Goal: Task Accomplishment & Management: Use online tool/utility

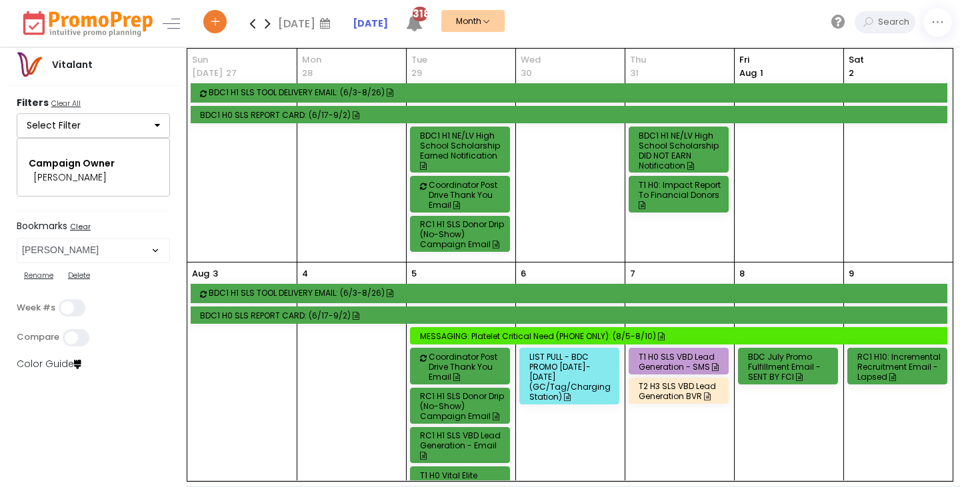
select select "82"
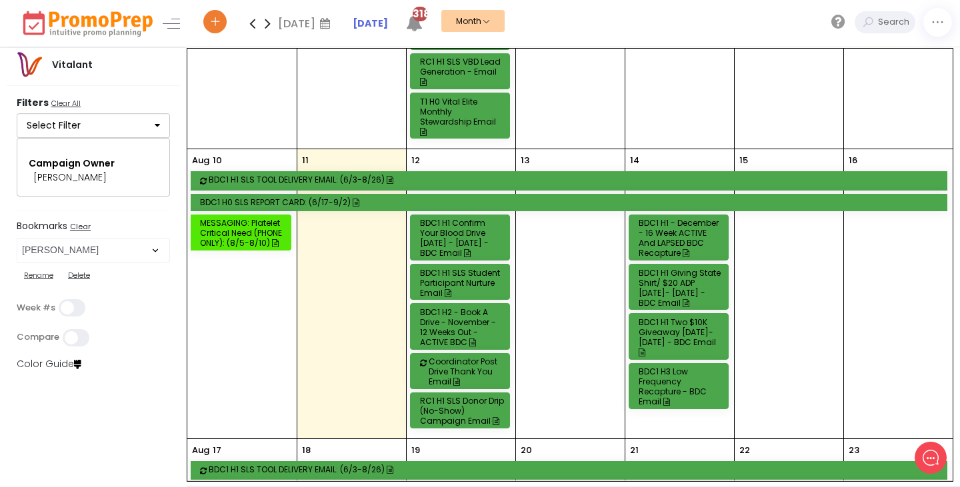
click at [682, 218] on div "BDC1 H1 - December - 16 Week ACTIVE and LAPSED BDC Recapture" at bounding box center [681, 238] width 84 height 40
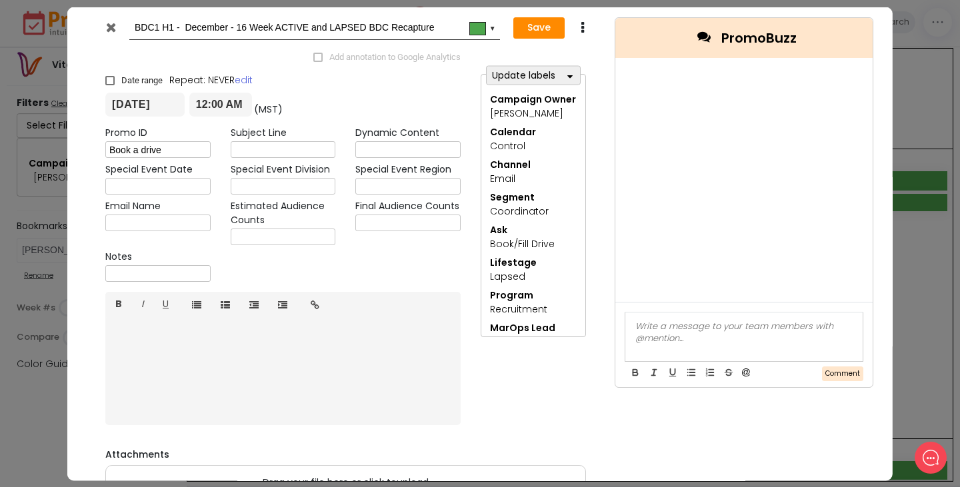
click at [137, 276] on input "text" at bounding box center [157, 273] width 105 height 17
type input "RTD SENT 8.11"
click at [543, 27] on button "Save" at bounding box center [538, 27] width 51 height 21
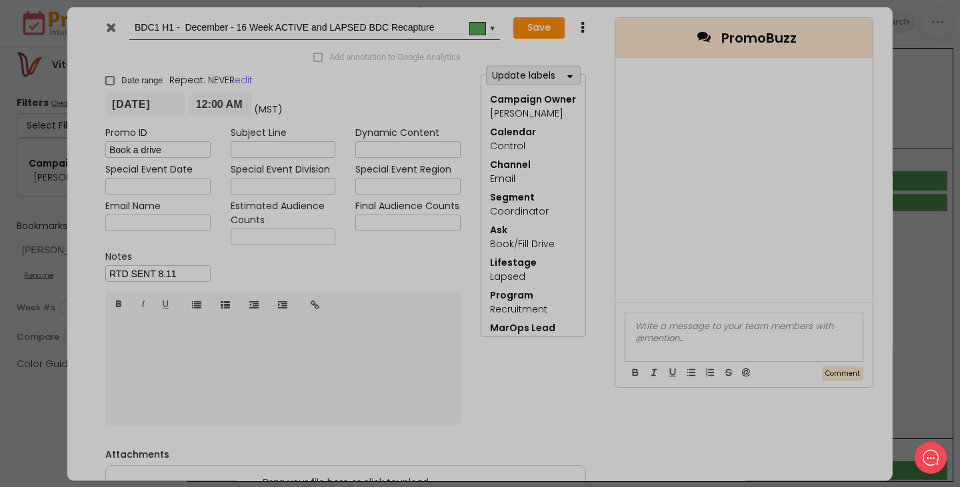
type input "[DATE]"
type input "00:00"
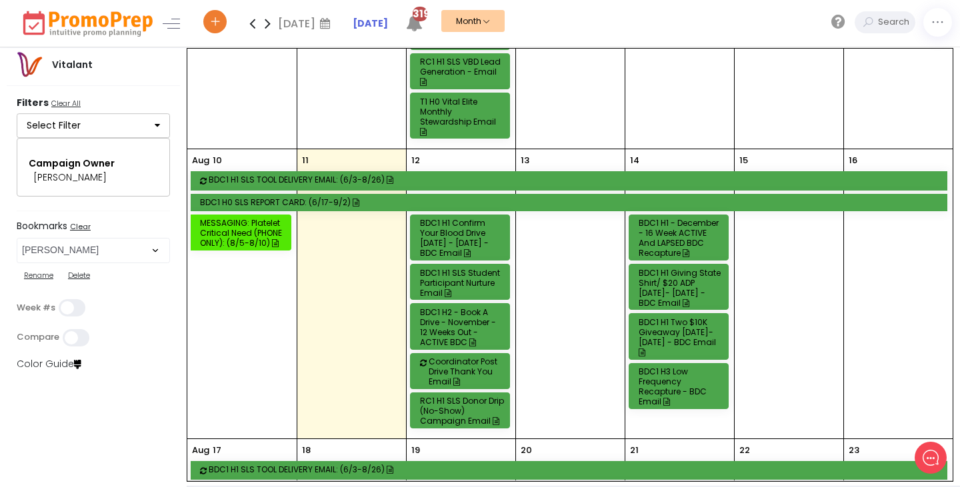
click at [671, 218] on div "BDC1 H1 - December - 16 Week ACTIVE and LAPSED BDC Recapture" at bounding box center [681, 238] width 84 height 40
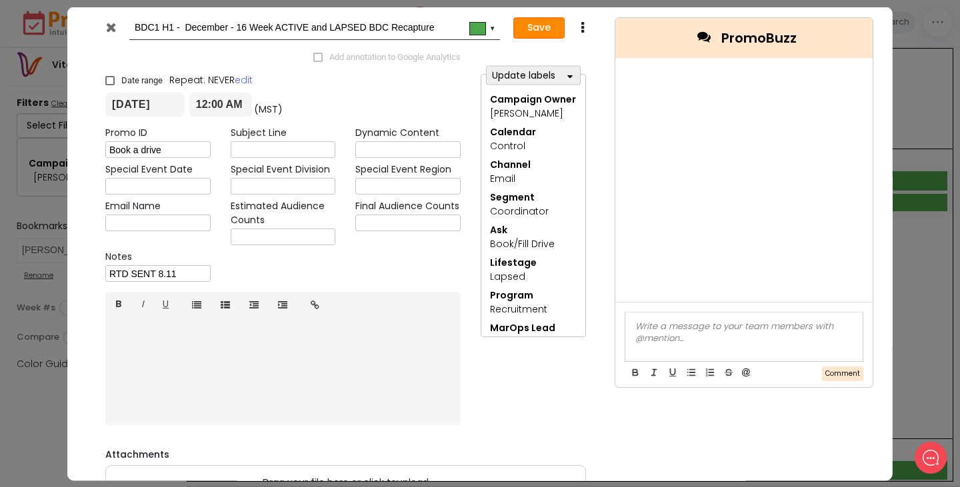
click at [525, 27] on button "Save" at bounding box center [538, 27] width 51 height 21
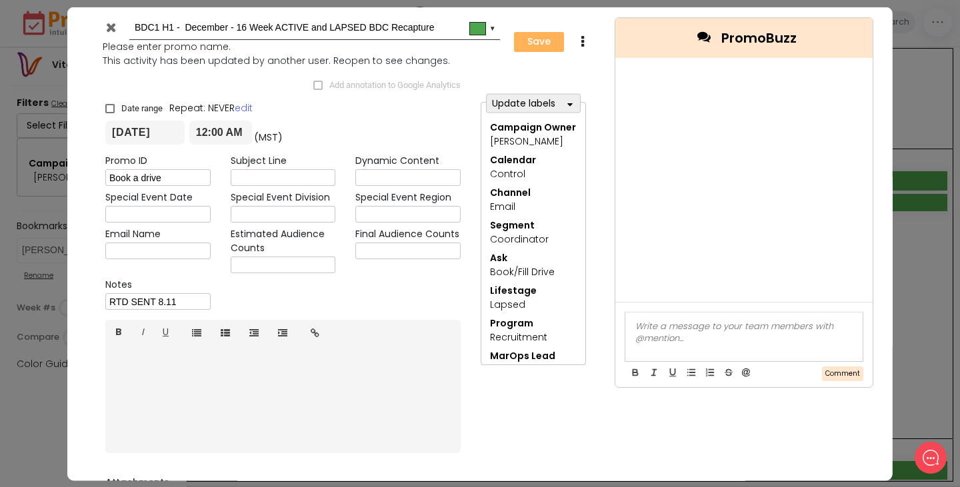
type input "[DATE]"
type input "00:00"
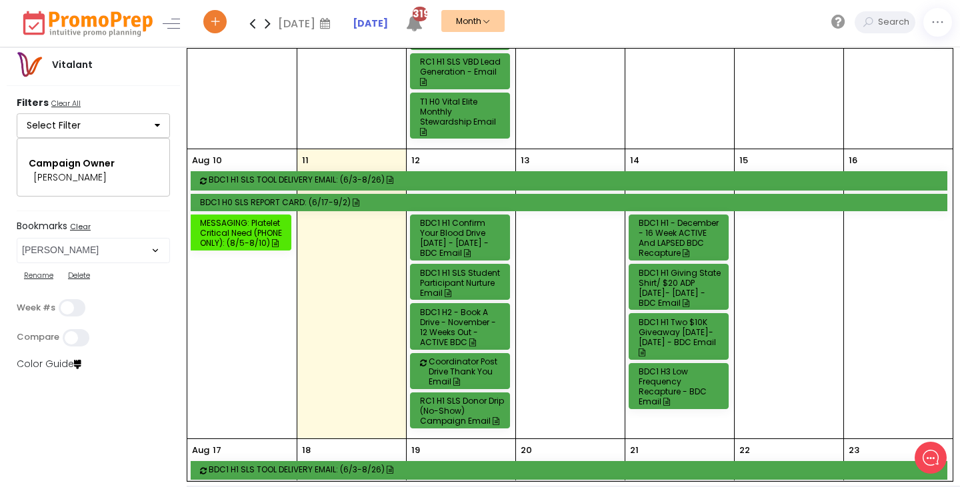
click at [455, 218] on div "BDC1 H1 Confirm Your Blood Drive [DATE] - [DATE] - BDC Email" at bounding box center [462, 238] width 84 height 40
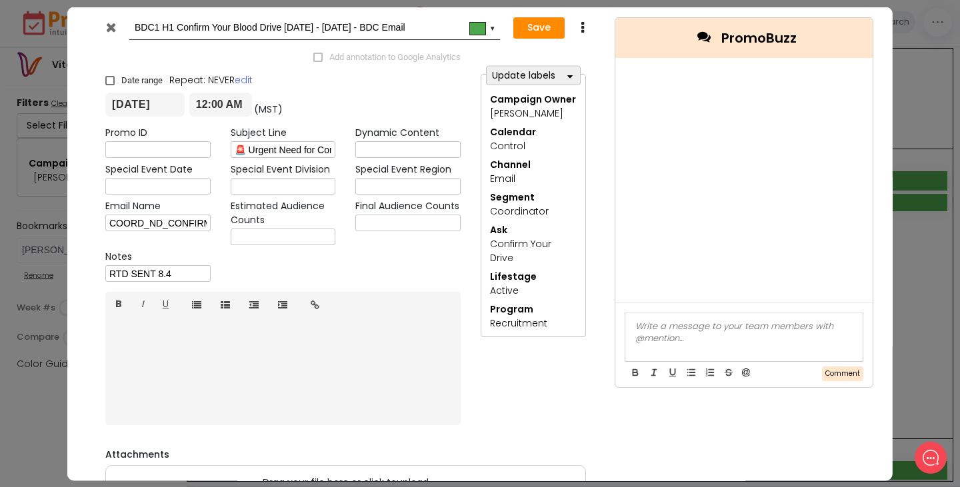
click at [113, 26] on icon at bounding box center [110, 26] width 10 height 13
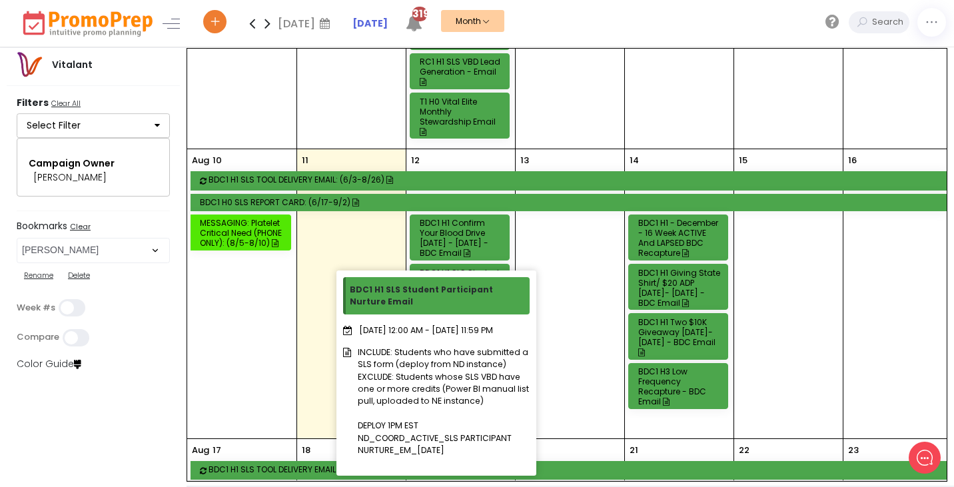
click at [449, 289] on icon at bounding box center [448, 293] width 7 height 8
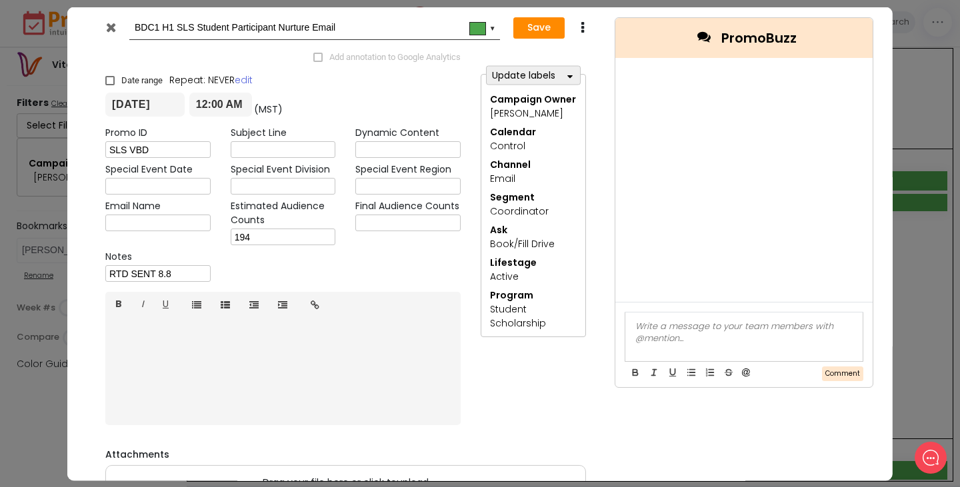
click at [112, 27] on icon at bounding box center [110, 26] width 10 height 13
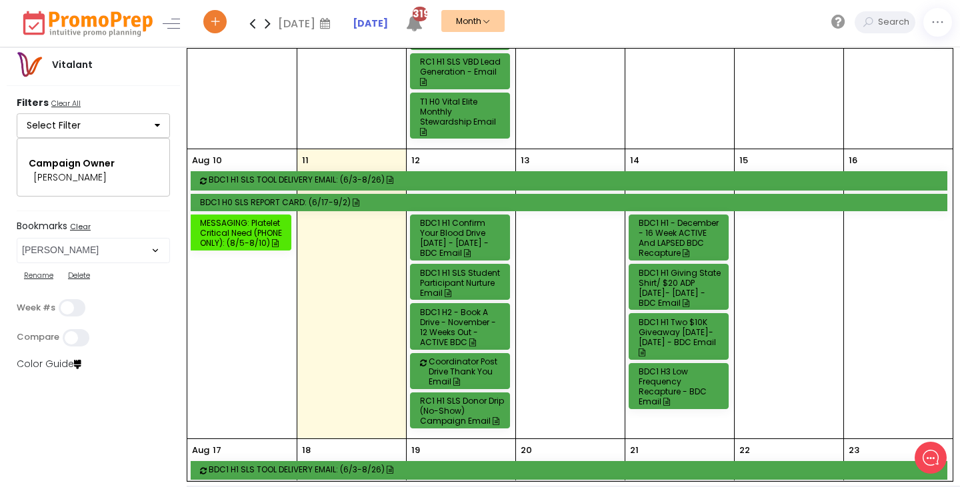
click at [467, 307] on div "BDC1 H2 - Book a Drive - November - 12 Weeks out - ACTIVE BDC" at bounding box center [462, 327] width 84 height 40
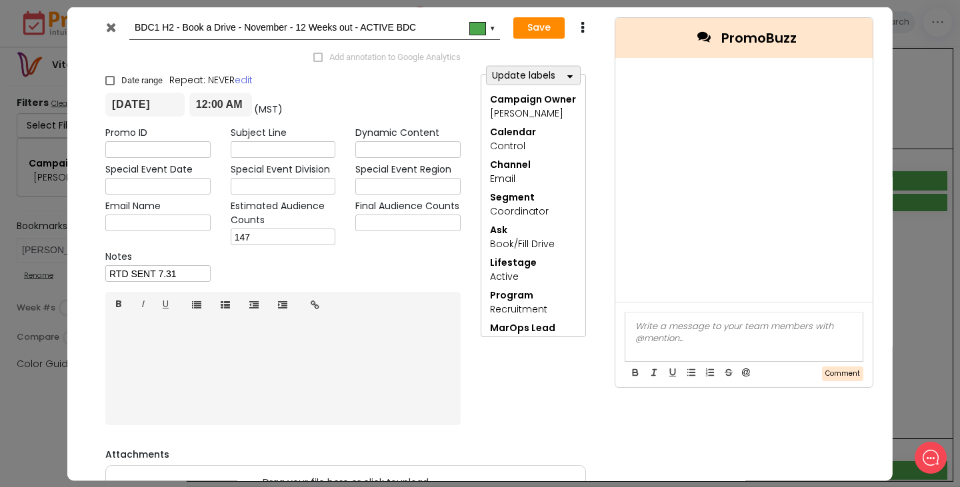
click at [109, 25] on icon at bounding box center [110, 26] width 10 height 13
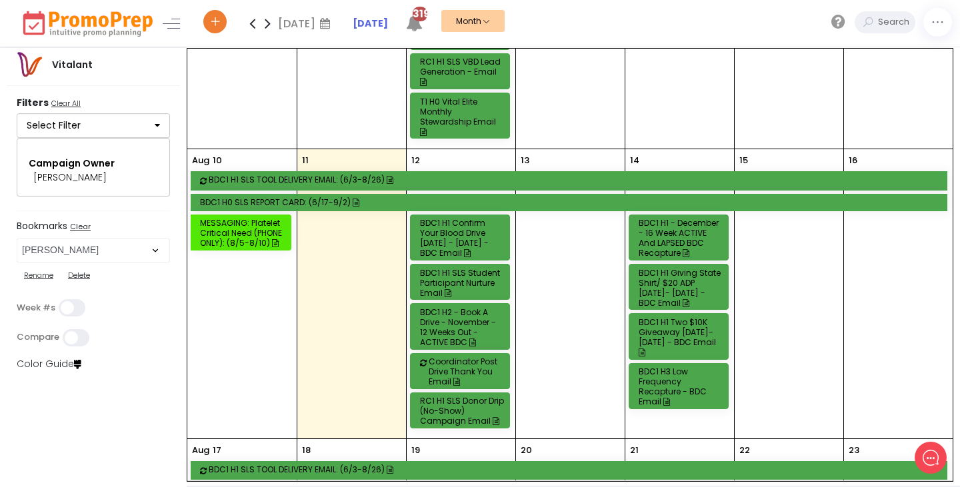
click at [475, 396] on div "RC1 H1 SLS Donor Drip (No-Show) Campaign Email" at bounding box center [462, 411] width 84 height 30
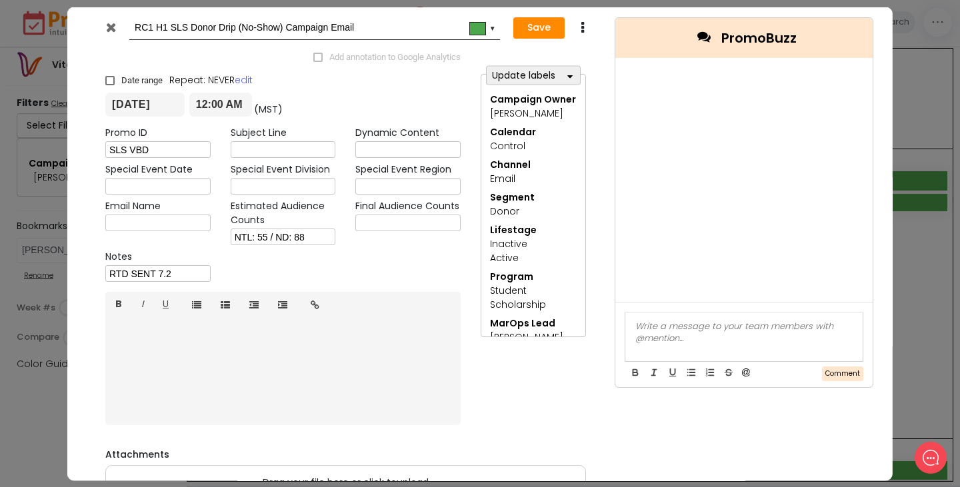
click at [107, 25] on icon at bounding box center [110, 26] width 10 height 13
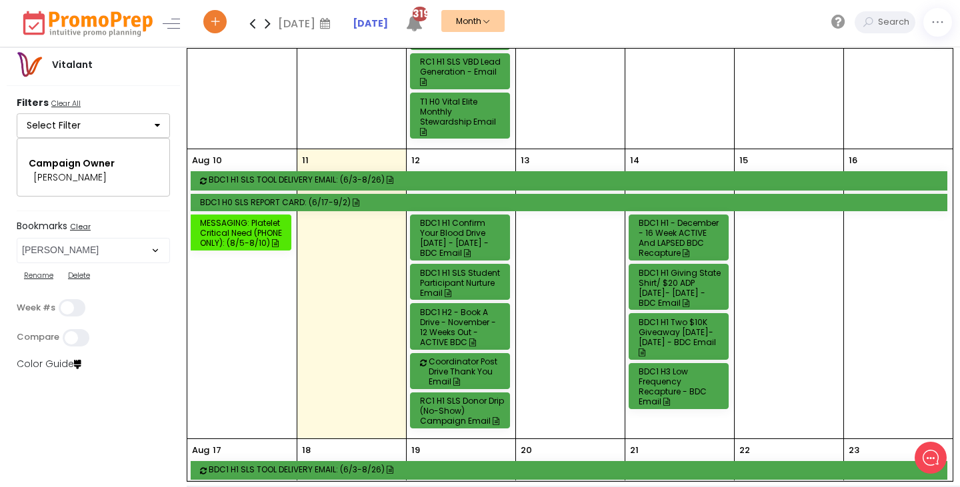
click at [668, 221] on div "BDC1 H1 - December - 16 Week ACTIVE and LAPSED BDC Recapture" at bounding box center [681, 238] width 84 height 40
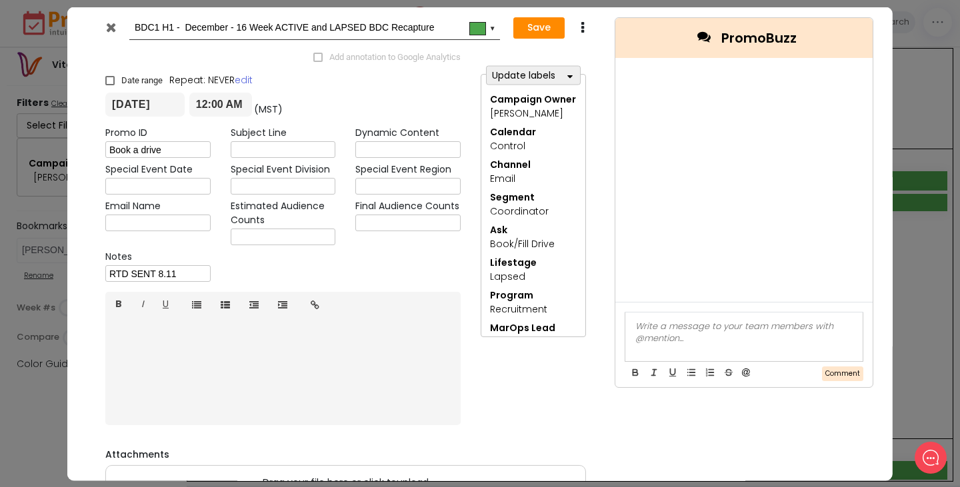
click at [111, 26] on icon at bounding box center [110, 26] width 10 height 13
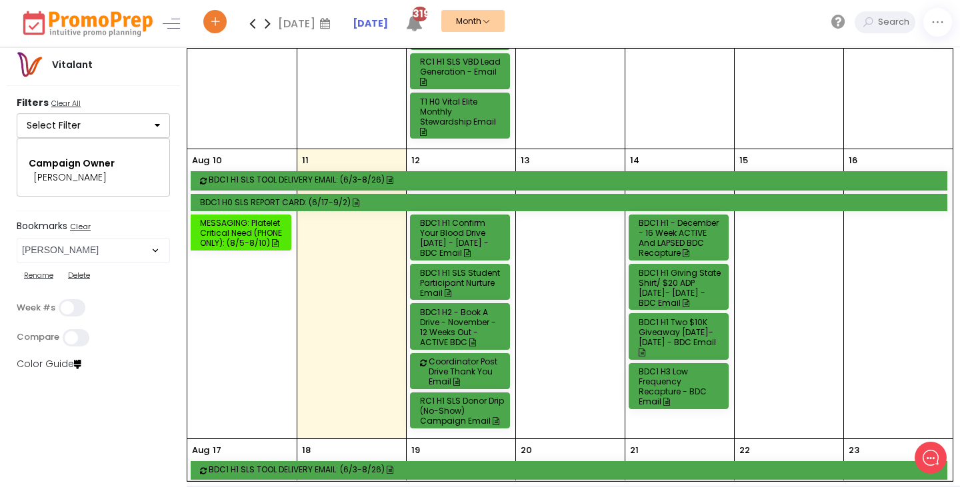
click at [687, 268] on div "BDC1 H1 Giving State Shirt/ $20 ADP [DATE]- [DATE] - BDC Email" at bounding box center [681, 288] width 84 height 40
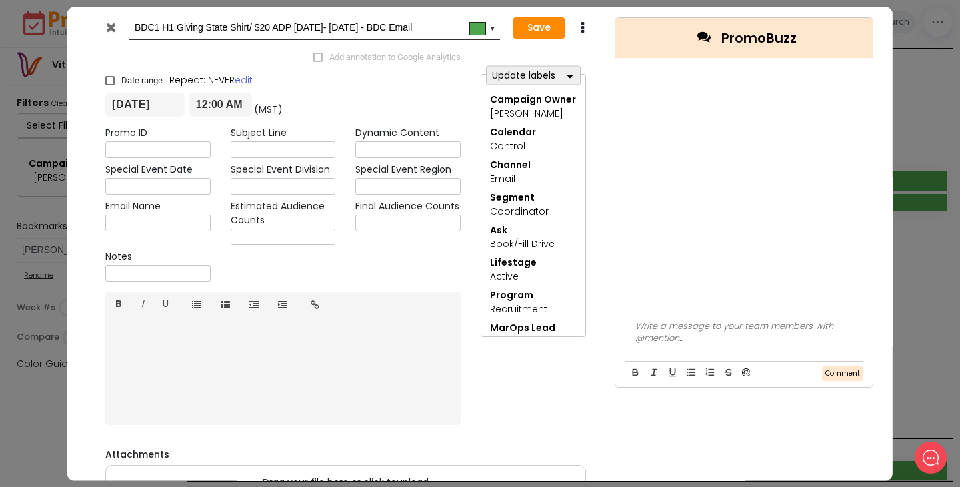
click at [112, 28] on icon at bounding box center [110, 26] width 10 height 13
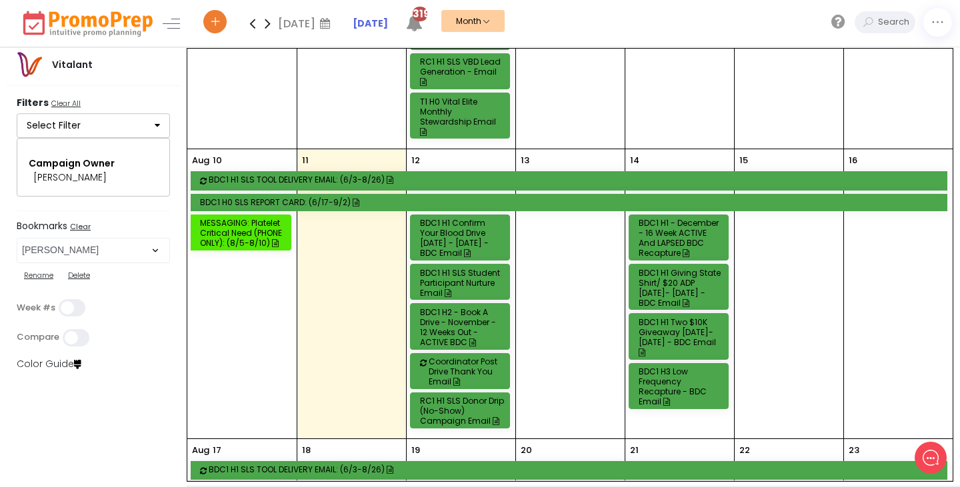
click at [655, 317] on div "BDC1 H1 Two $10K Giveaway [DATE]-[DATE] - BDC Email" at bounding box center [681, 337] width 84 height 40
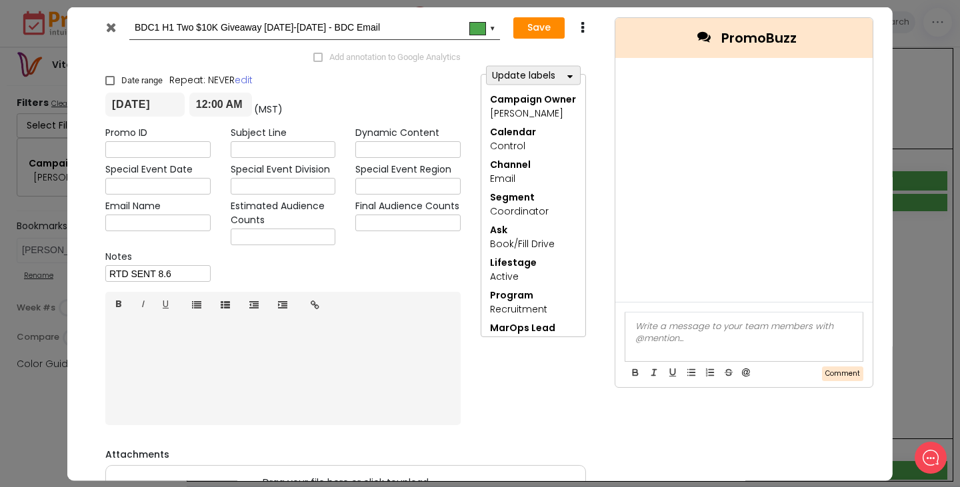
click at [111, 29] on icon at bounding box center [110, 26] width 10 height 13
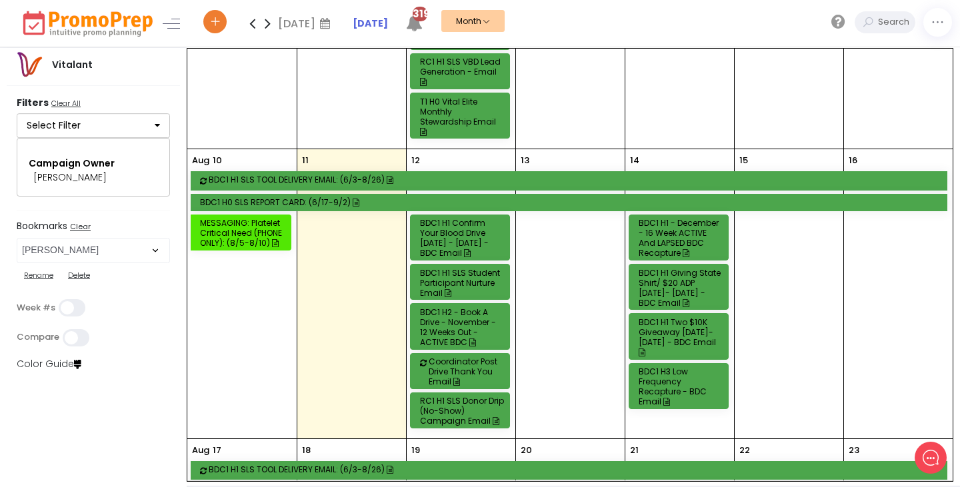
click at [666, 367] on div "BDC1 H3 Low Frequency Recapture - BDC Email" at bounding box center [681, 387] width 84 height 40
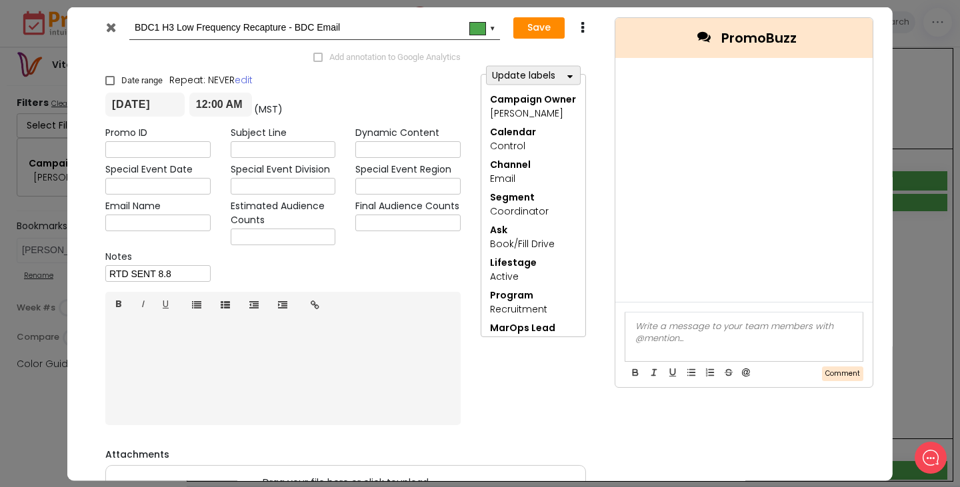
click at [112, 26] on icon at bounding box center [110, 26] width 10 height 13
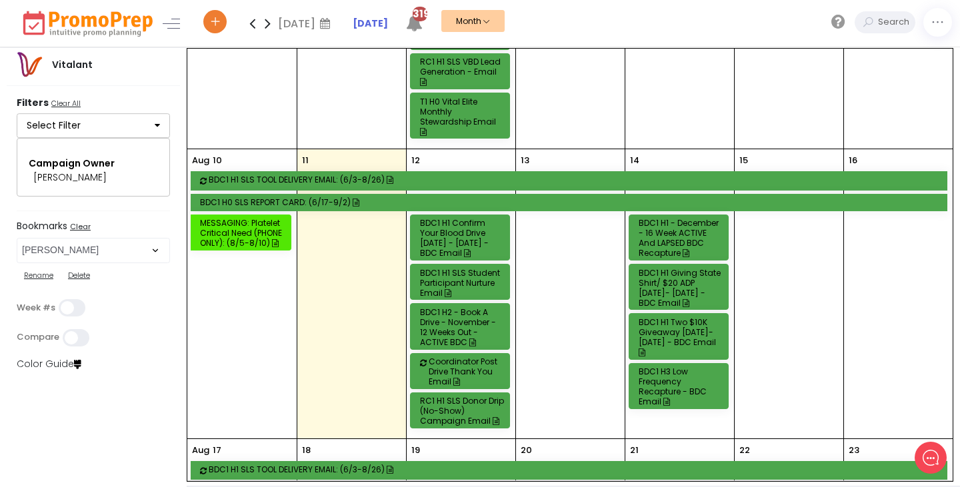
click at [672, 317] on div "BDC1 H1 Two $10K Giveaway [DATE]-[DATE] - BDC Email" at bounding box center [681, 337] width 84 height 40
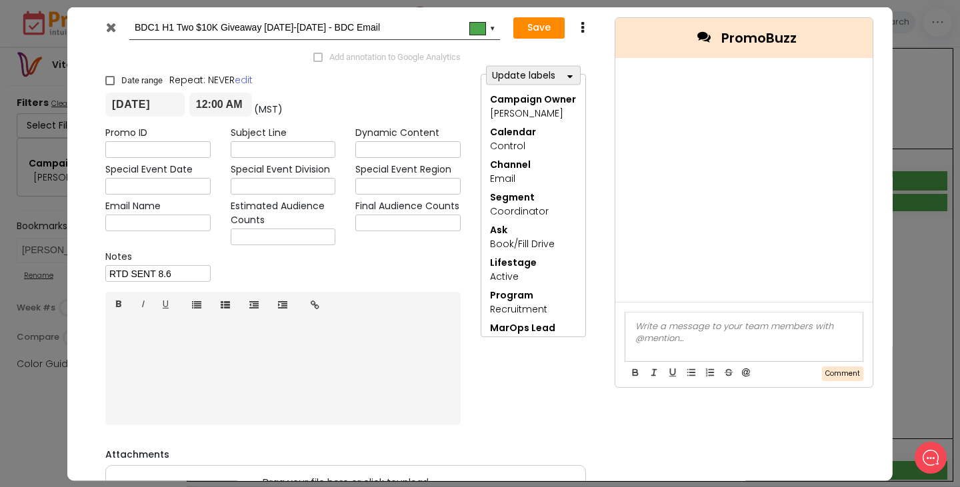
click at [111, 25] on icon at bounding box center [110, 26] width 10 height 13
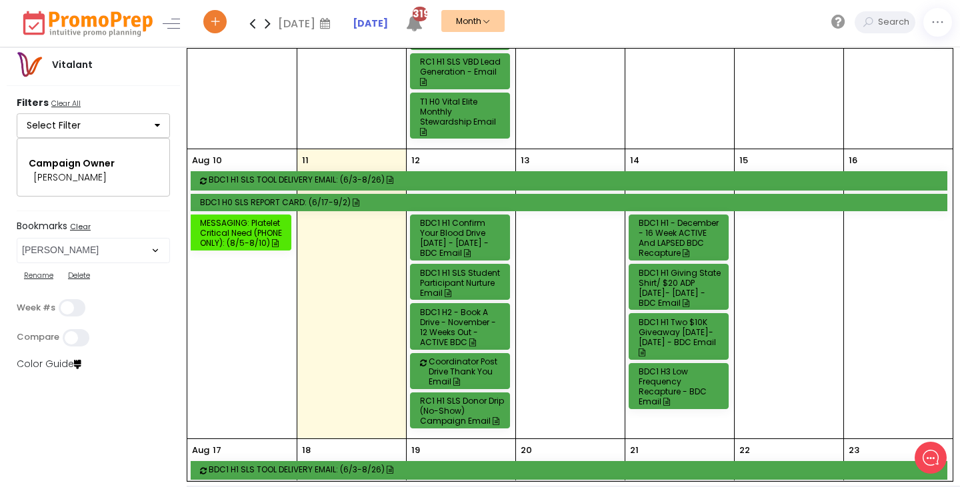
click at [647, 220] on div "BDC1 H1 - December - 16 Week ACTIVE and LAPSED BDC Recapture" at bounding box center [681, 238] width 84 height 40
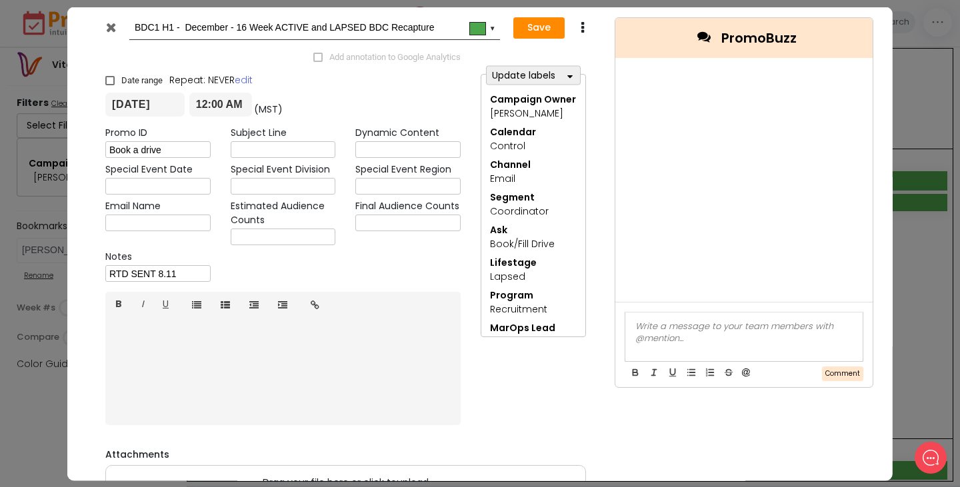
click at [107, 26] on icon at bounding box center [110, 26] width 10 height 13
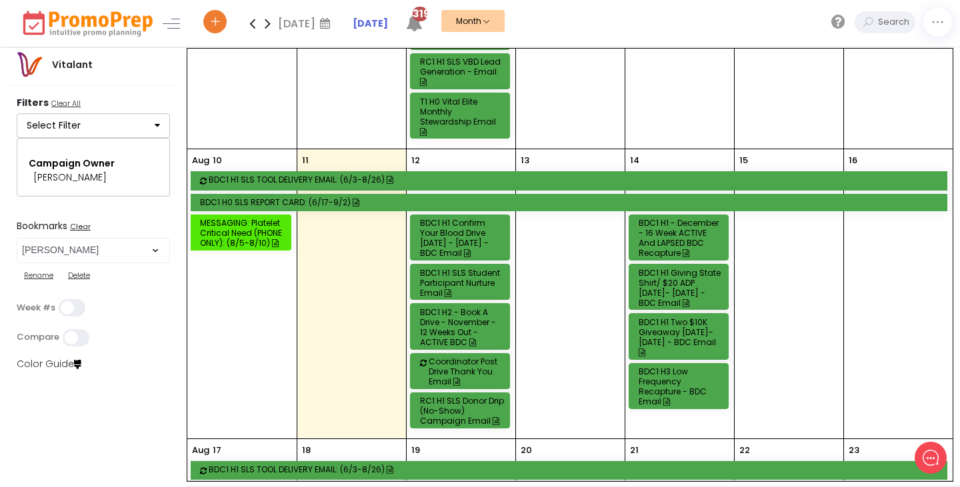
click at [675, 268] on div "BDC1 H1 Giving State Shirt/ $20 ADP [DATE]- [DATE] - BDC Email" at bounding box center [681, 288] width 84 height 40
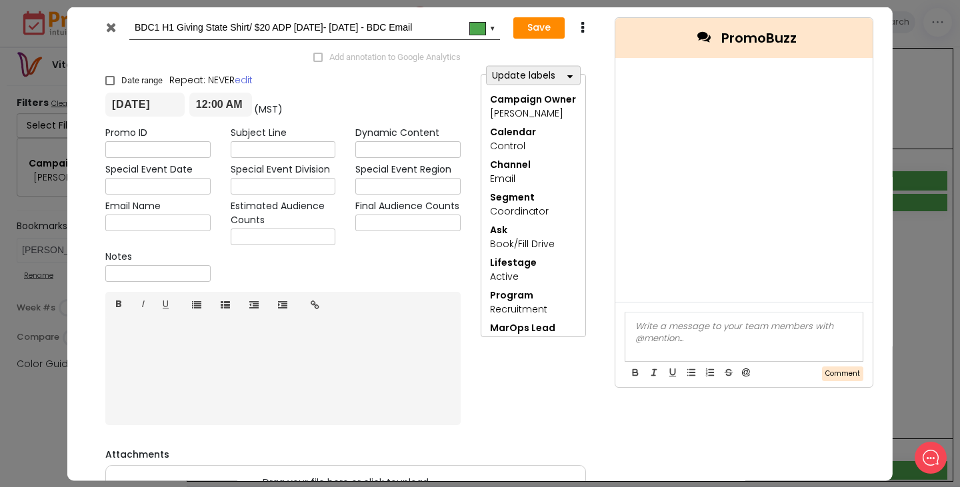
click at [110, 26] on icon at bounding box center [110, 26] width 10 height 13
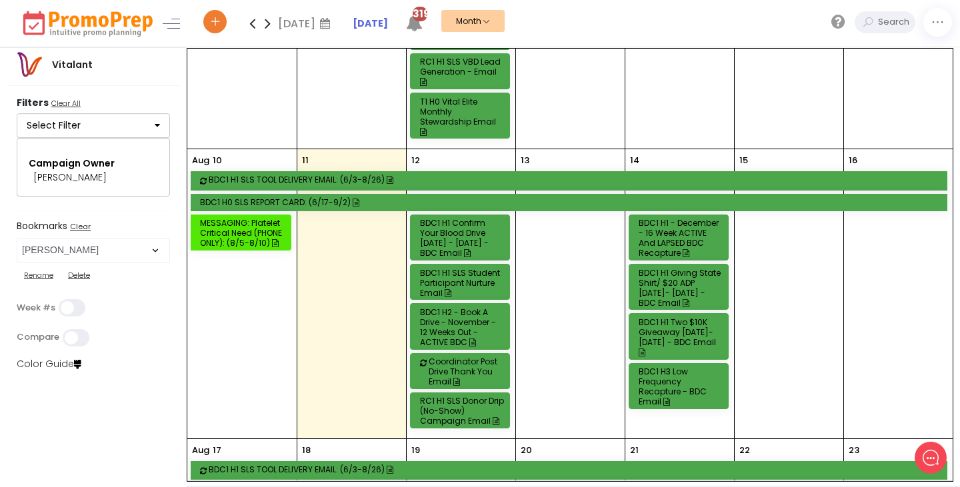
click at [686, 317] on div "BDC1 H1 Two $10K Giveaway [DATE]-[DATE] - BDC Email" at bounding box center [681, 337] width 84 height 40
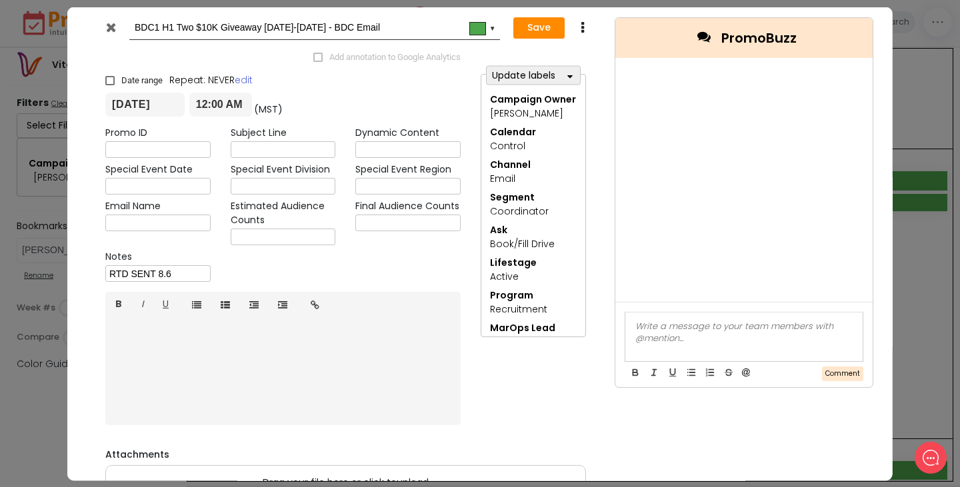
click at [109, 29] on icon at bounding box center [110, 26] width 10 height 13
